Goal: Find specific page/section: Find specific page/section

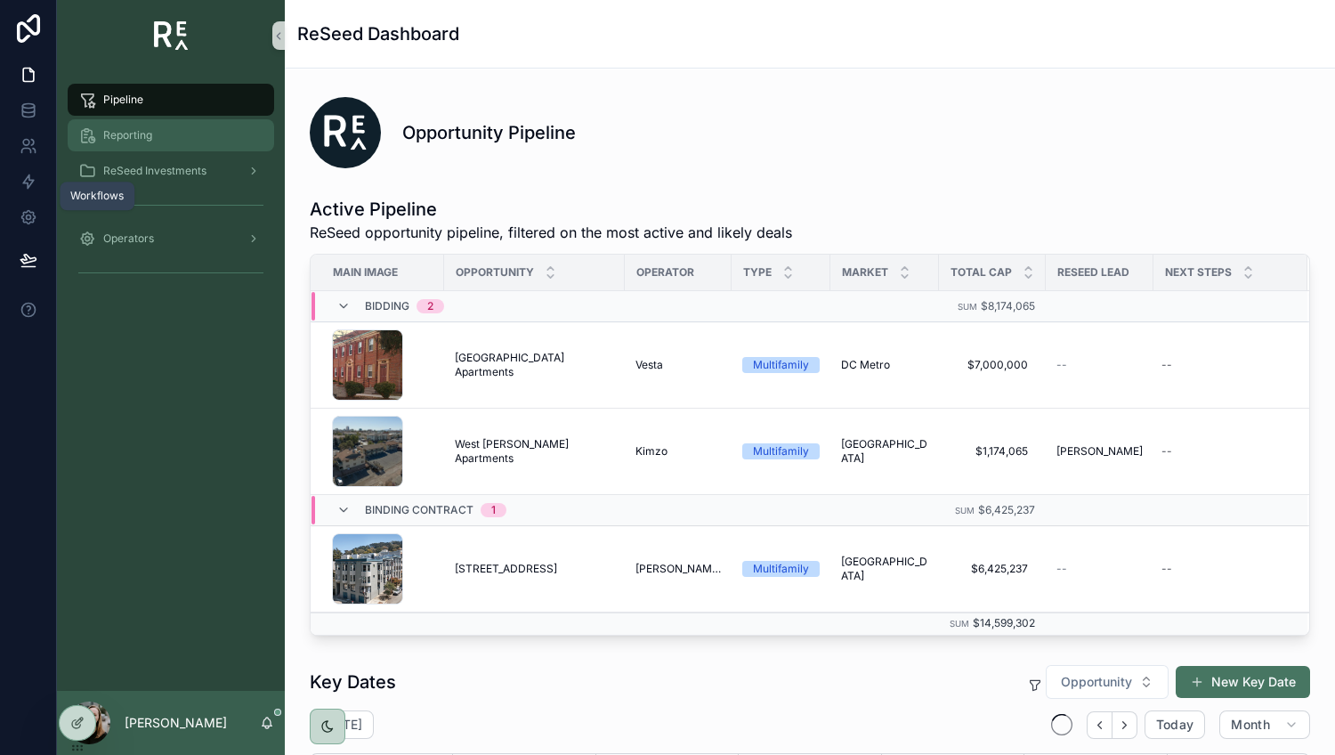
click at [189, 124] on div "Reporting" at bounding box center [170, 135] width 185 height 28
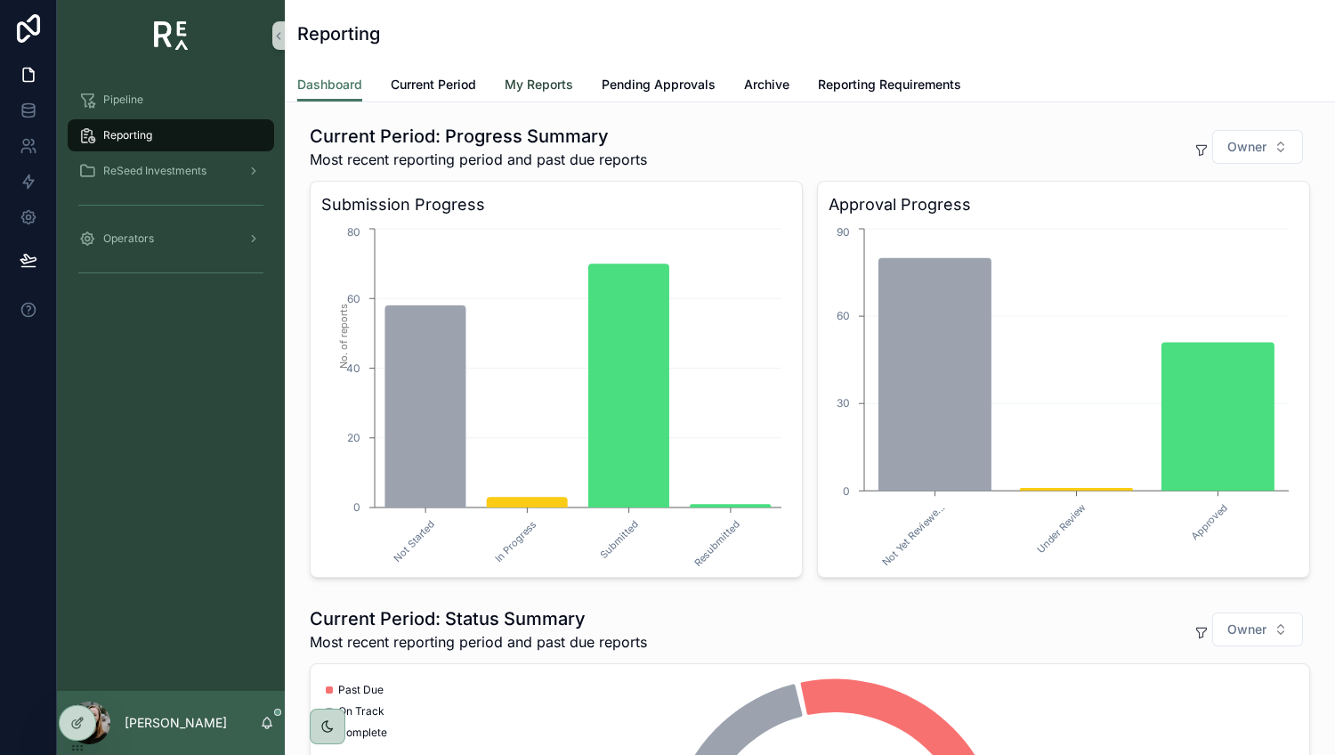
click at [551, 91] on span "My Reports" at bounding box center [539, 85] width 69 height 18
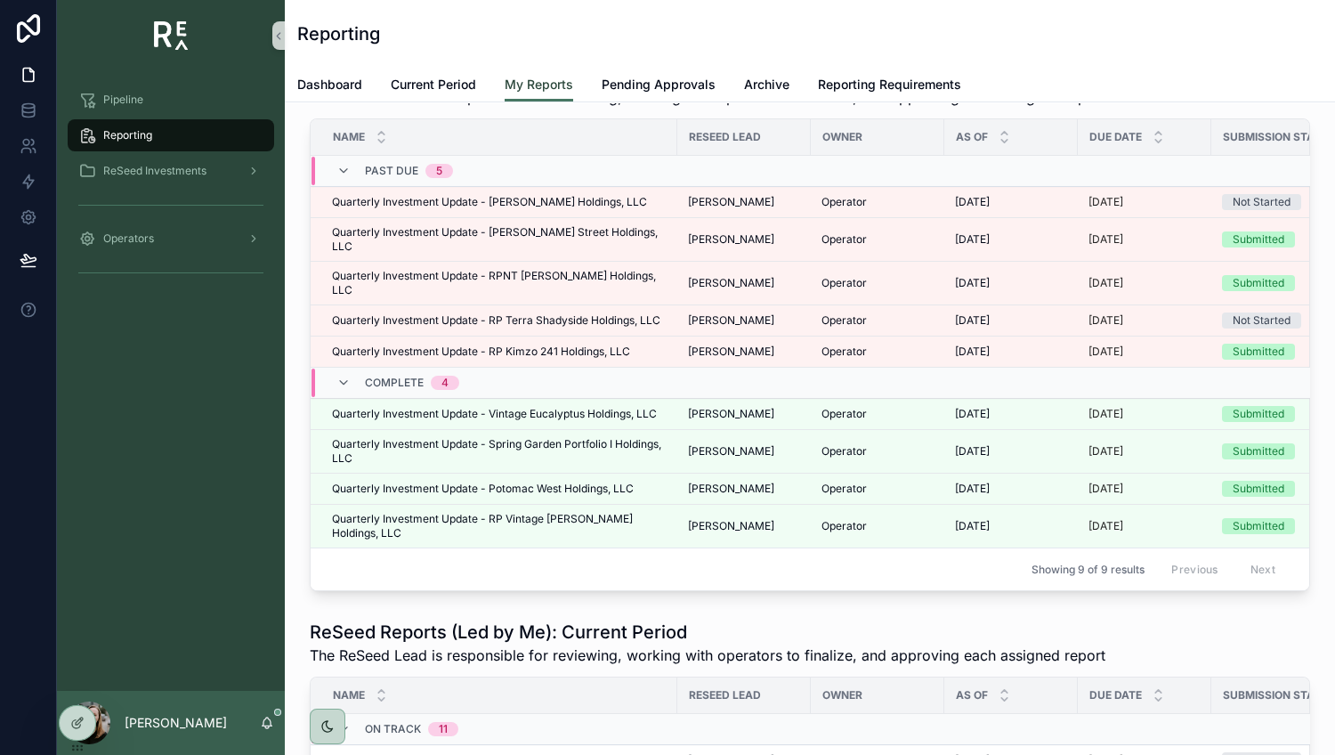
scroll to position [72, 0]
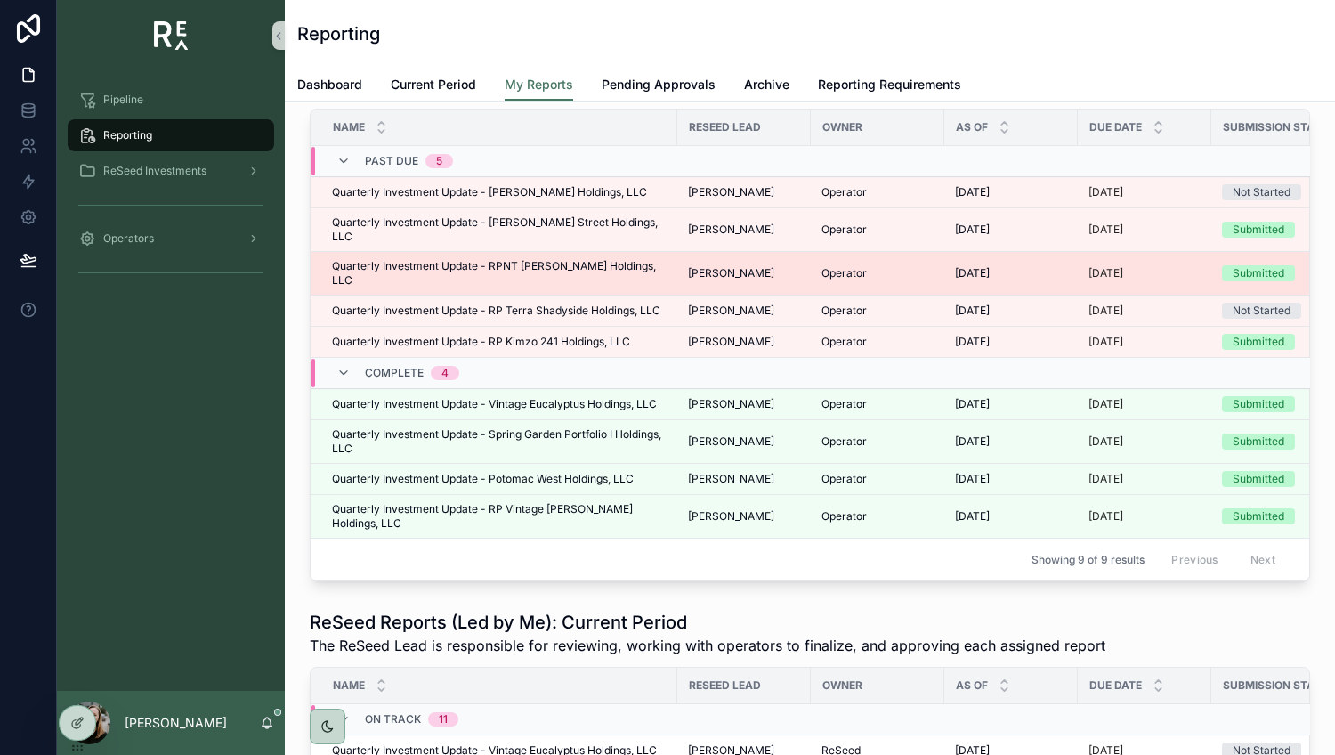
click at [565, 259] on span "Quarterly Investment Update - RPNT [PERSON_NAME] Holdings, LLC" at bounding box center [499, 273] width 335 height 28
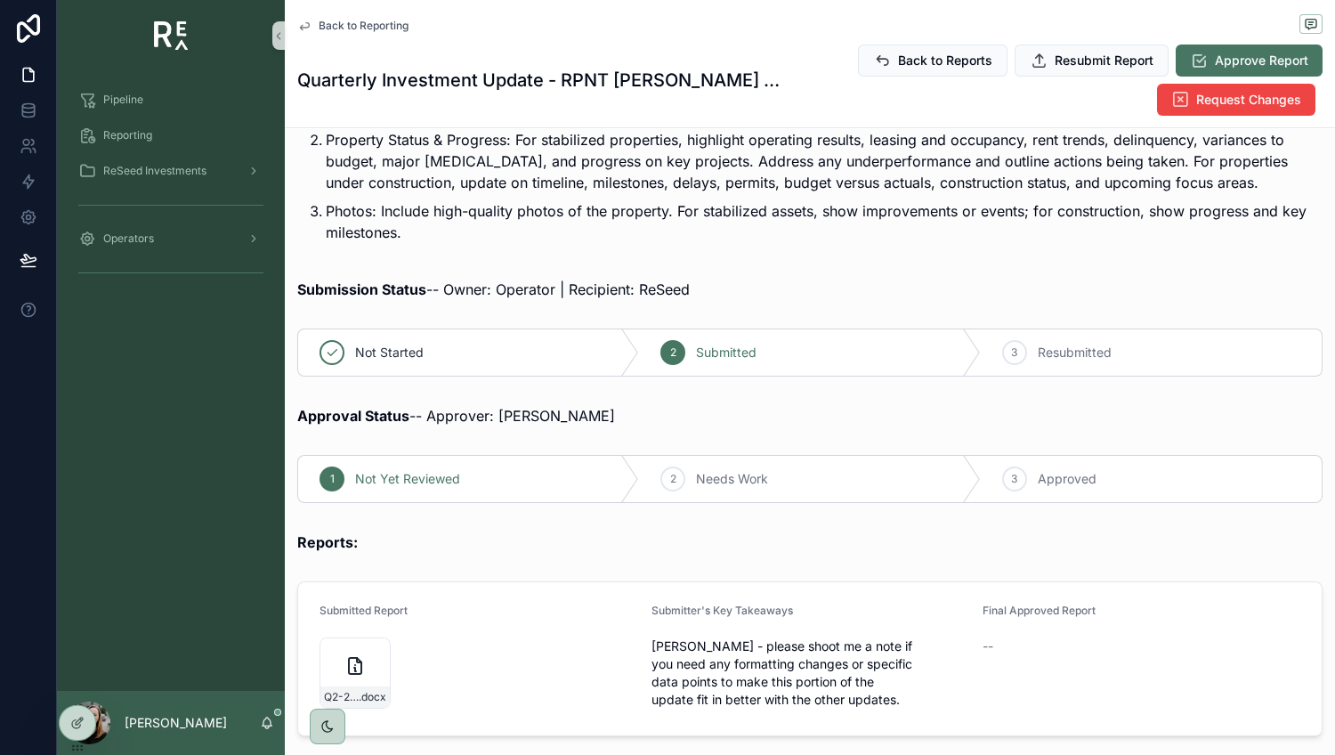
scroll to position [401, 0]
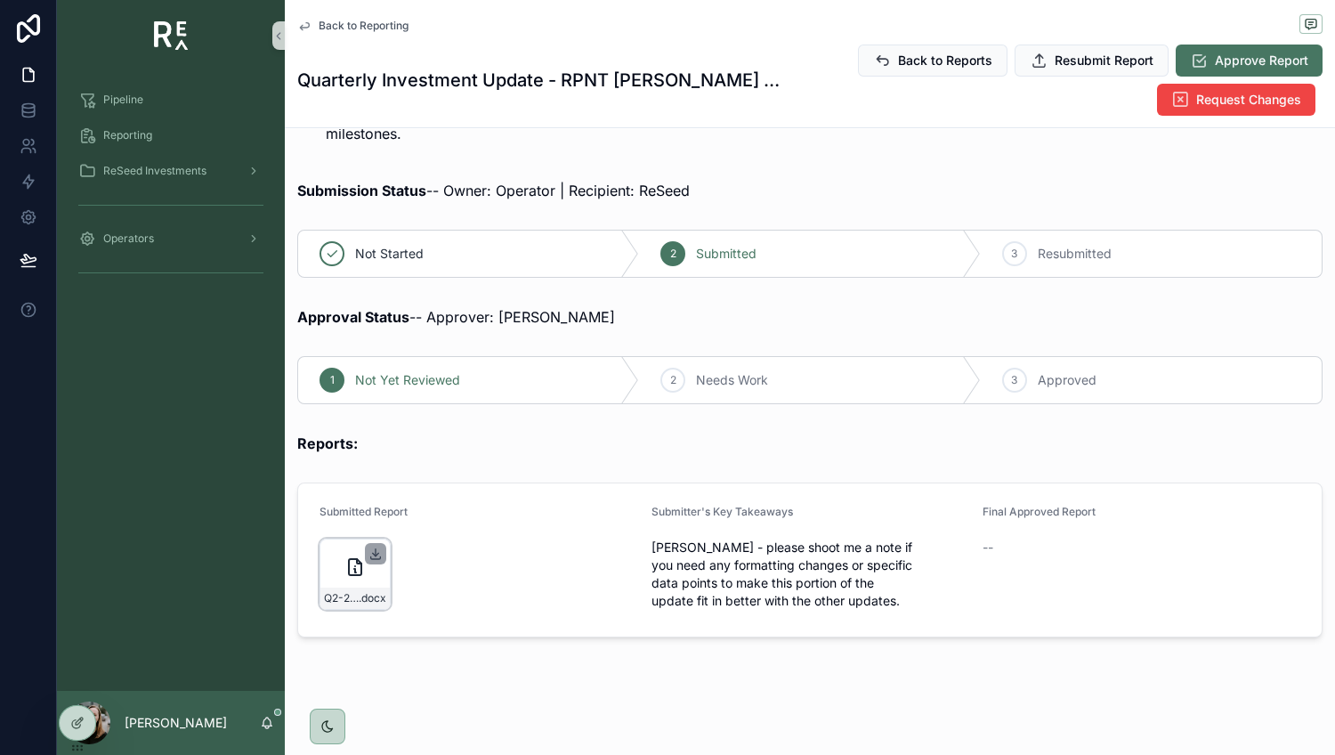
click at [380, 548] on icon "scrollable content" at bounding box center [376, 554] width 14 height 14
